Goal: Task Accomplishment & Management: Manage account settings

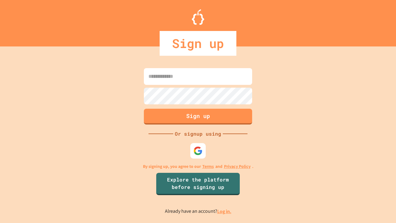
click at [225, 211] on link "Log in." at bounding box center [224, 211] width 14 height 7
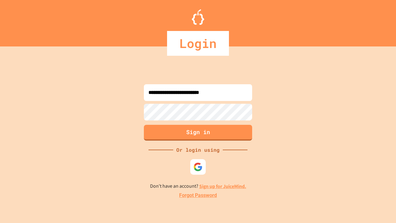
type input "**********"
